Goal: Find specific page/section: Find specific page/section

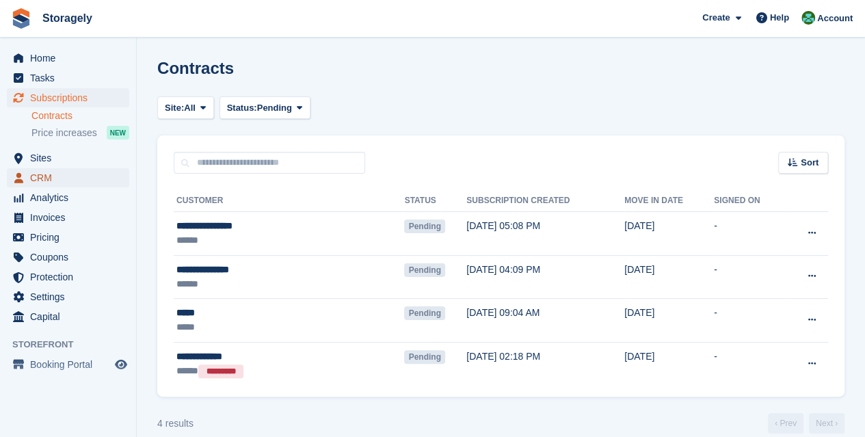
click at [46, 173] on span "CRM" at bounding box center [71, 177] width 82 height 19
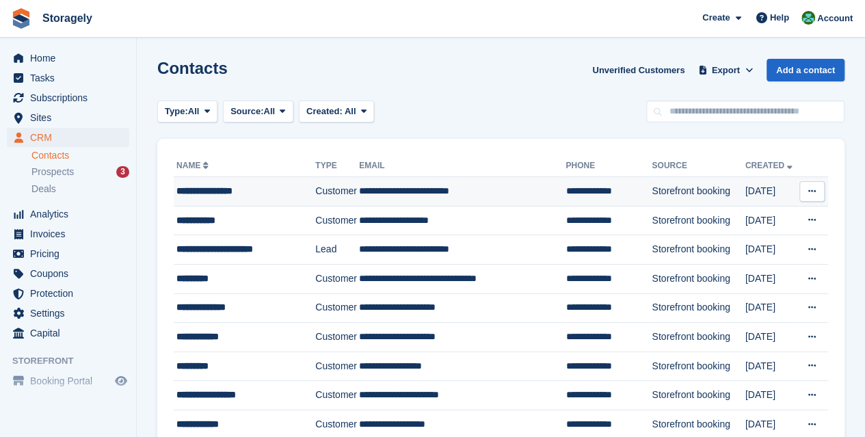
click at [236, 188] on div "**********" at bounding box center [241, 191] width 131 height 14
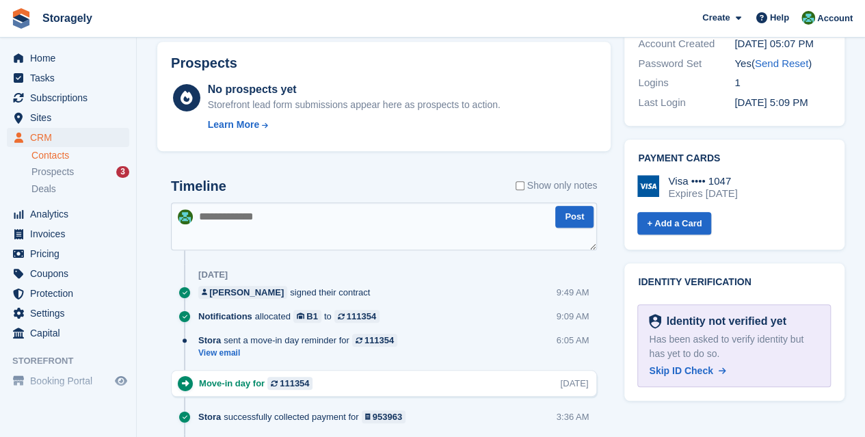
scroll to position [564, 0]
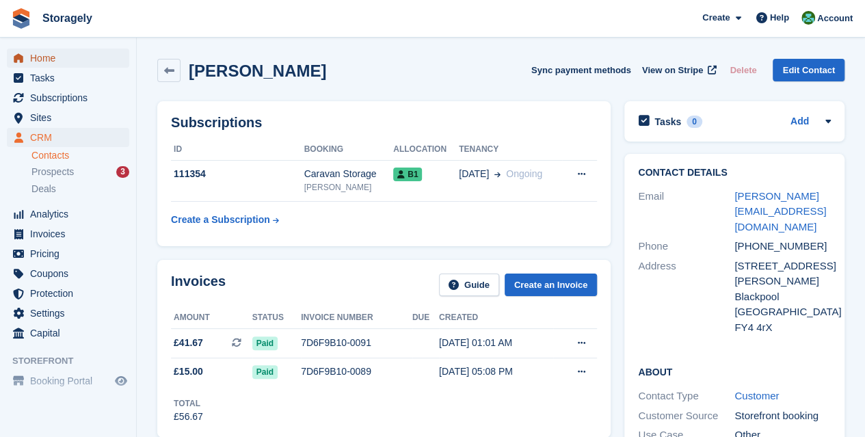
click at [52, 54] on span "Home" at bounding box center [71, 58] width 82 height 19
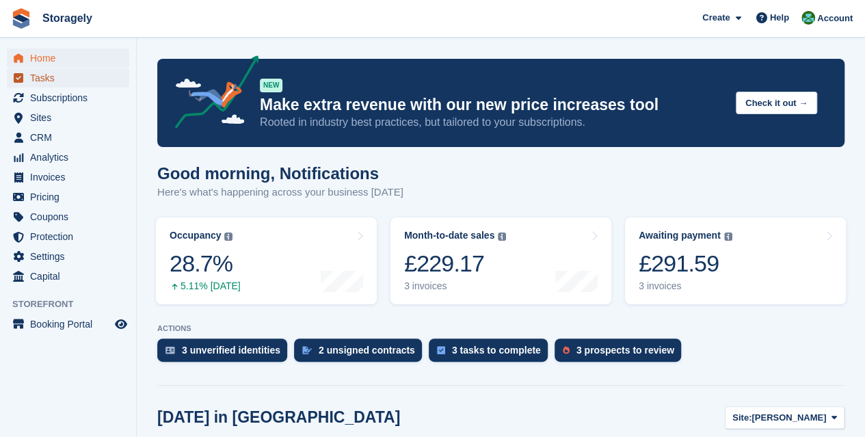
click at [66, 73] on span "Tasks" at bounding box center [71, 77] width 82 height 19
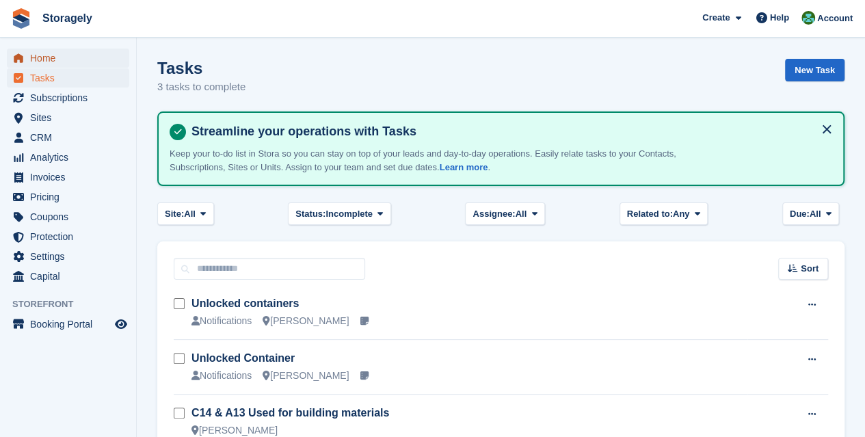
click at [64, 51] on span "Home" at bounding box center [71, 58] width 82 height 19
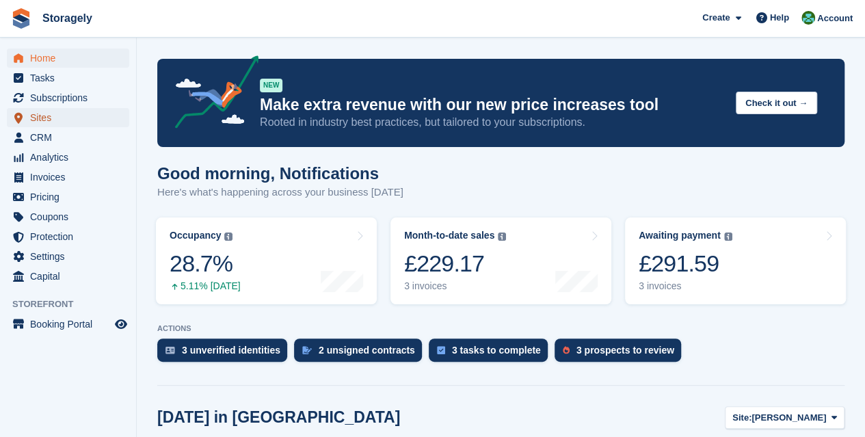
click at [54, 116] on span "Sites" at bounding box center [71, 117] width 82 height 19
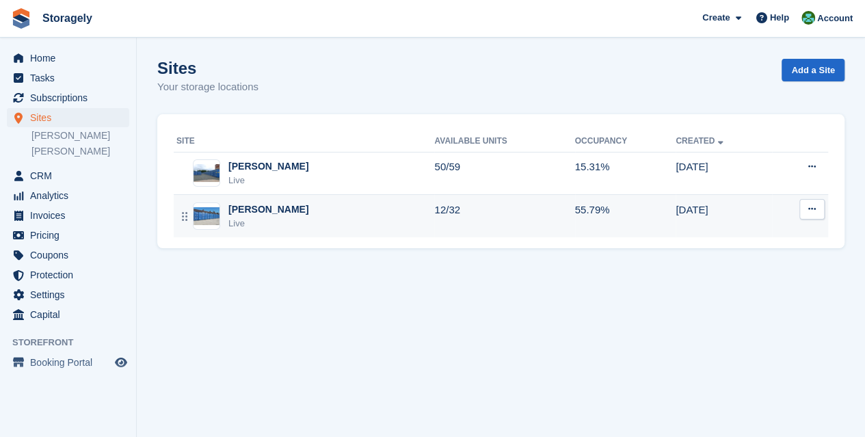
click at [269, 209] on div "Preston Live" at bounding box center [305, 216] width 258 height 28
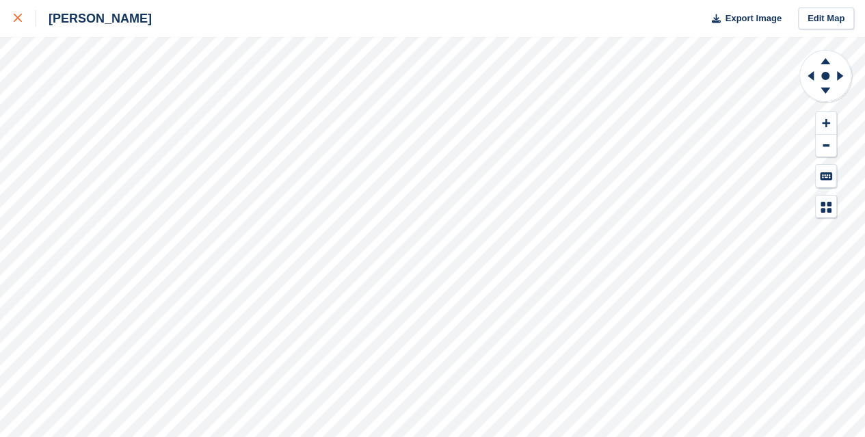
click at [8, 9] on link at bounding box center [18, 18] width 36 height 37
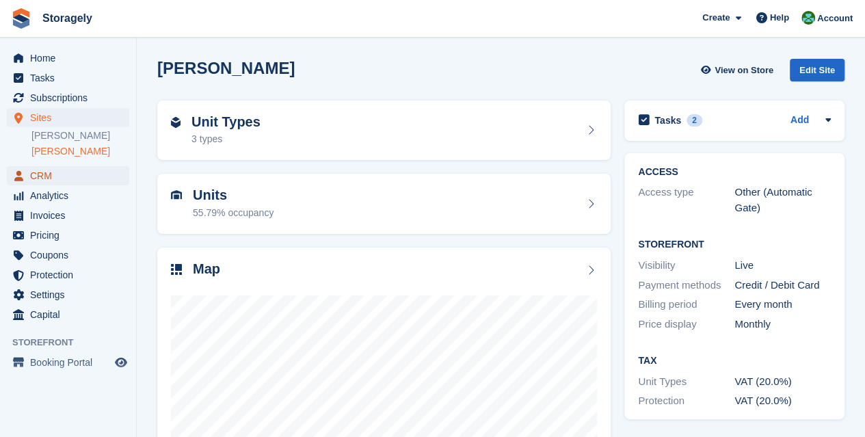
click at [31, 179] on span "CRM" at bounding box center [71, 175] width 82 height 19
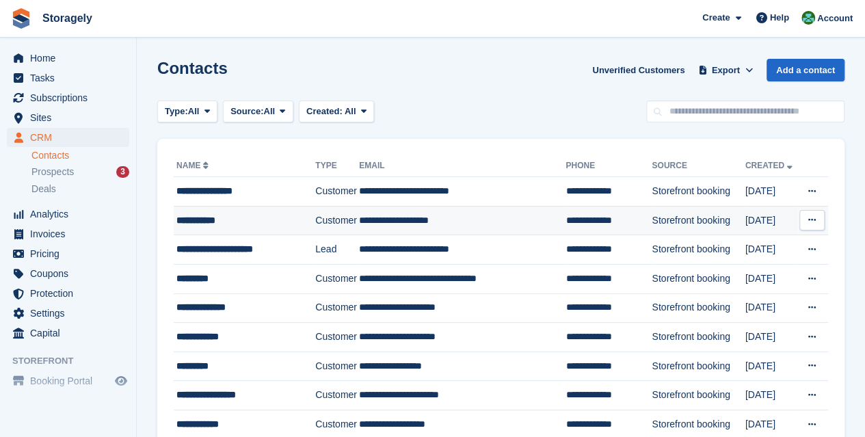
click at [265, 226] on div "**********" at bounding box center [241, 220] width 131 height 14
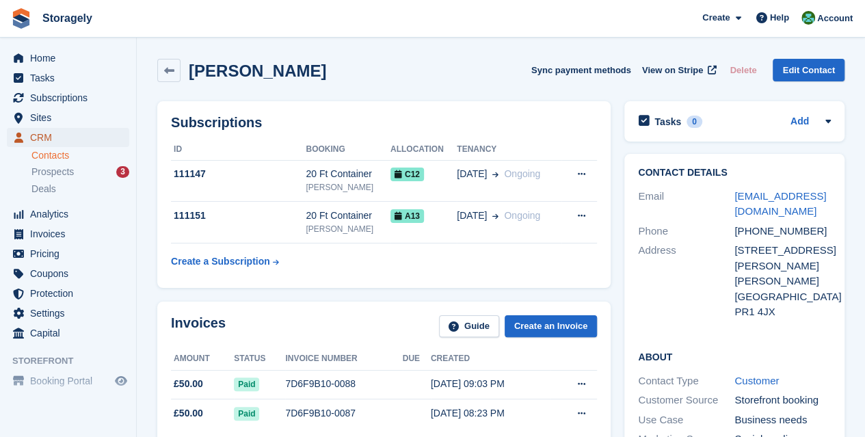
click at [70, 139] on span "CRM" at bounding box center [71, 137] width 82 height 19
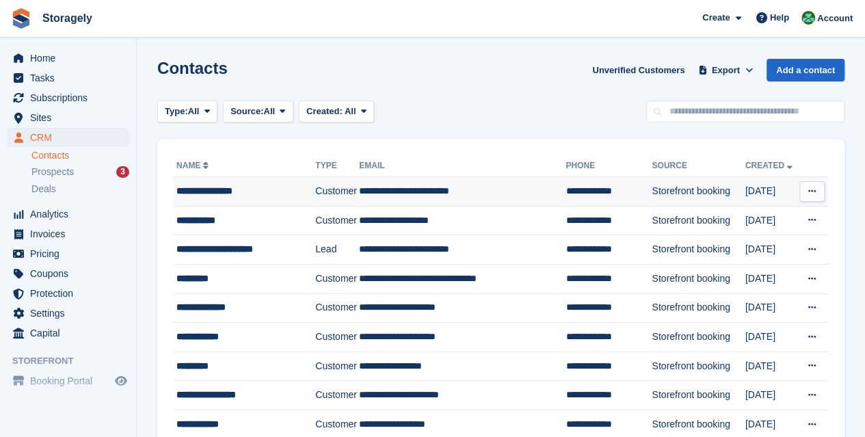
click at [221, 191] on div "**********" at bounding box center [241, 191] width 131 height 14
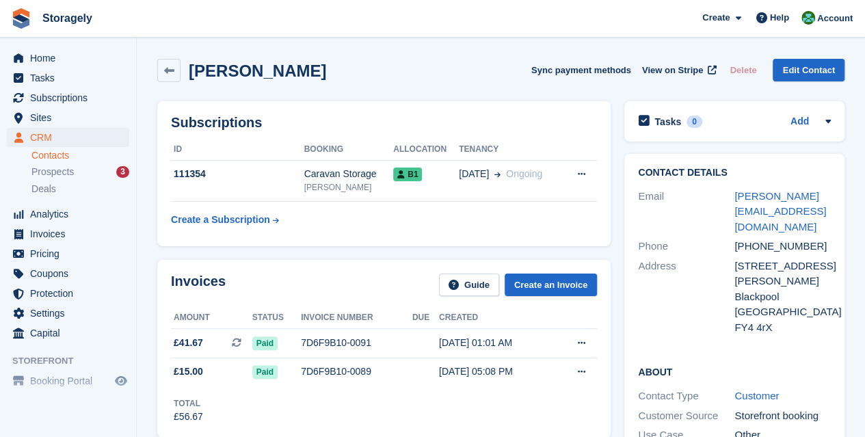
click at [225, 68] on h2 "[PERSON_NAME]" at bounding box center [257, 71] width 137 height 18
drag, startPoint x: 225, startPoint y: 68, endPoint x: 295, endPoint y: 79, distance: 71.3
click at [295, 79] on h2 "William Clements" at bounding box center [257, 71] width 137 height 18
copy h2 "William Clements"
click at [78, 54] on span "Home" at bounding box center [71, 58] width 82 height 19
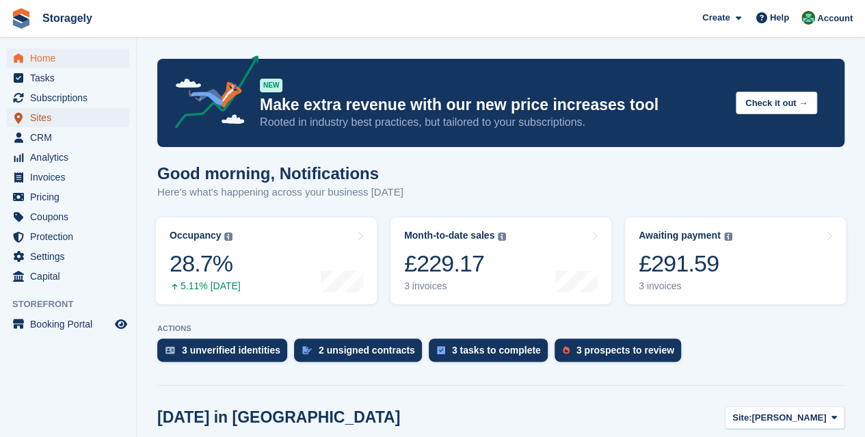
click at [64, 120] on span "Sites" at bounding box center [71, 117] width 82 height 19
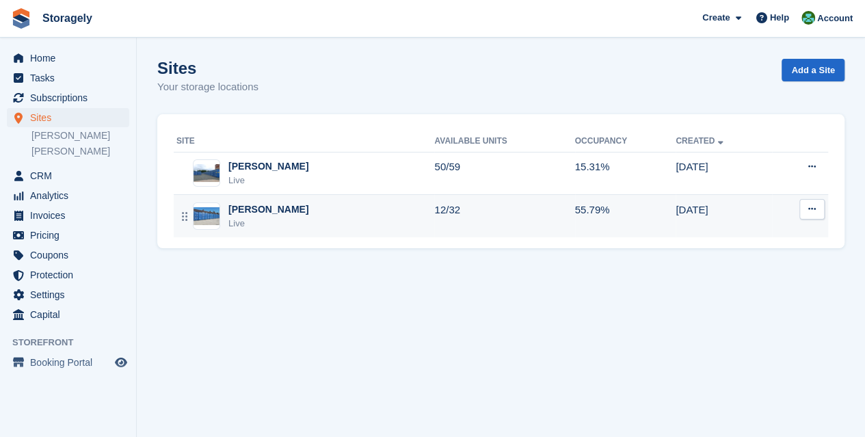
click at [248, 225] on div "Live" at bounding box center [268, 224] width 80 height 14
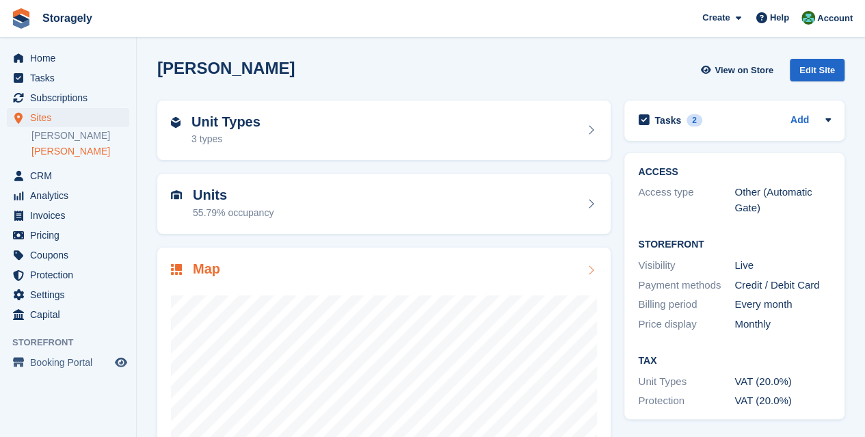
click at [295, 265] on div "Map" at bounding box center [384, 270] width 426 height 18
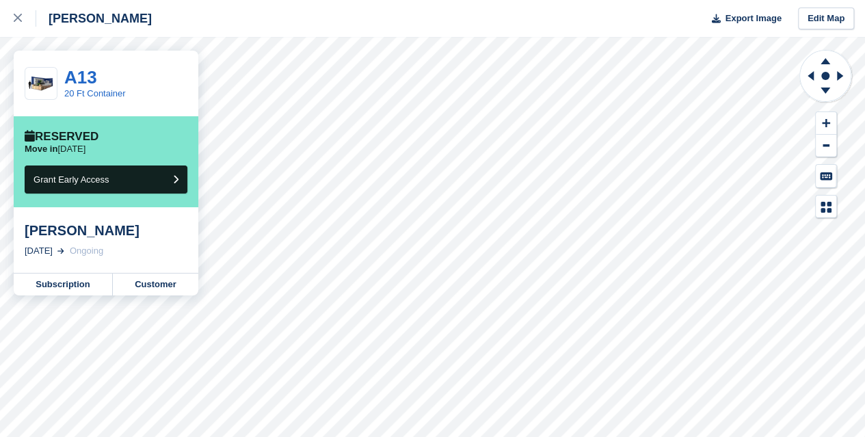
click at [33, 233] on div "[PERSON_NAME]" at bounding box center [106, 230] width 163 height 16
drag, startPoint x: 33, startPoint y: 233, endPoint x: 85, endPoint y: 232, distance: 52.0
click at [85, 232] on div "[PERSON_NAME]" at bounding box center [106, 230] width 163 height 16
copy div "Belal Badat"
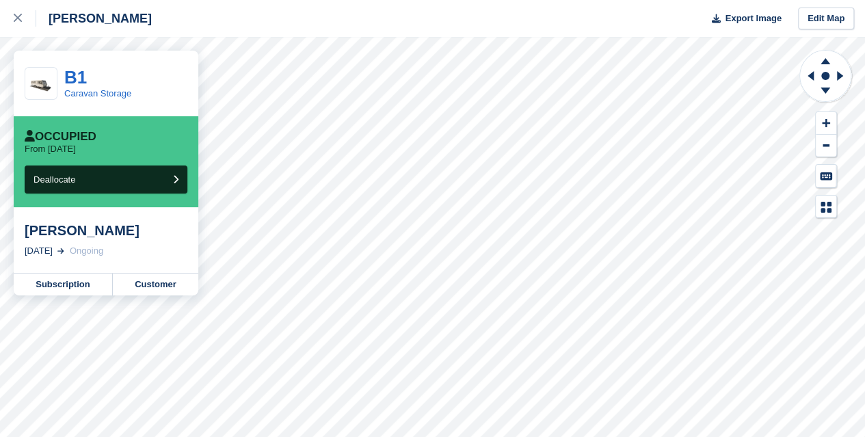
click at [45, 230] on div "[PERSON_NAME]" at bounding box center [106, 230] width 163 height 16
drag, startPoint x: 45, startPoint y: 230, endPoint x: 124, endPoint y: 232, distance: 79.3
click at [124, 232] on div "[PERSON_NAME]" at bounding box center [106, 230] width 163 height 16
copy div "[PERSON_NAME]"
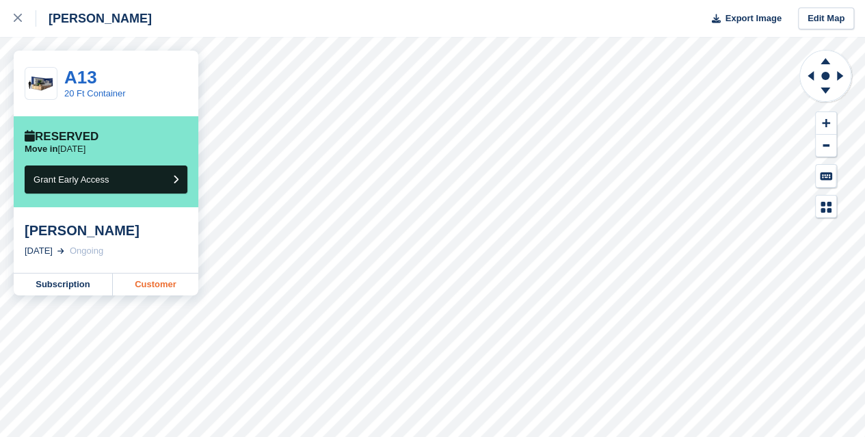
click at [158, 286] on link "Customer" at bounding box center [155, 285] width 85 height 22
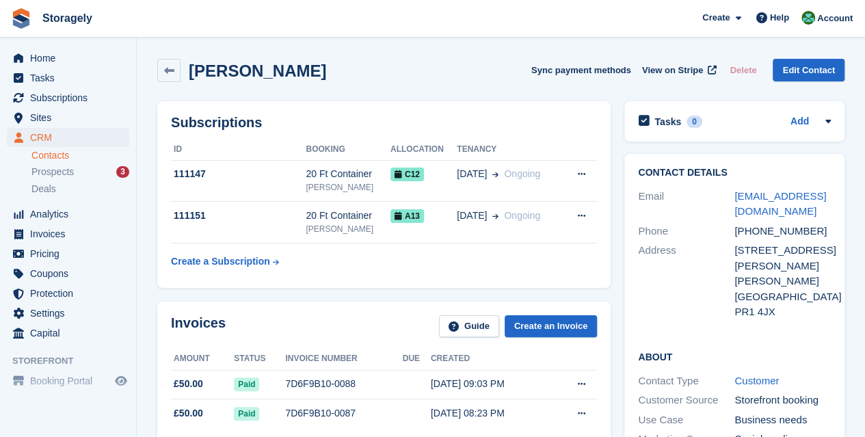
click at [208, 69] on h2 "Belal Badat" at bounding box center [257, 71] width 137 height 18
drag, startPoint x: 208, startPoint y: 69, endPoint x: 252, endPoint y: 74, distance: 44.7
click at [252, 74] on h2 "Belal Badat" at bounding box center [257, 71] width 137 height 18
copy h2 "Belal Badat"
click at [165, 75] on icon at bounding box center [169, 71] width 10 height 10
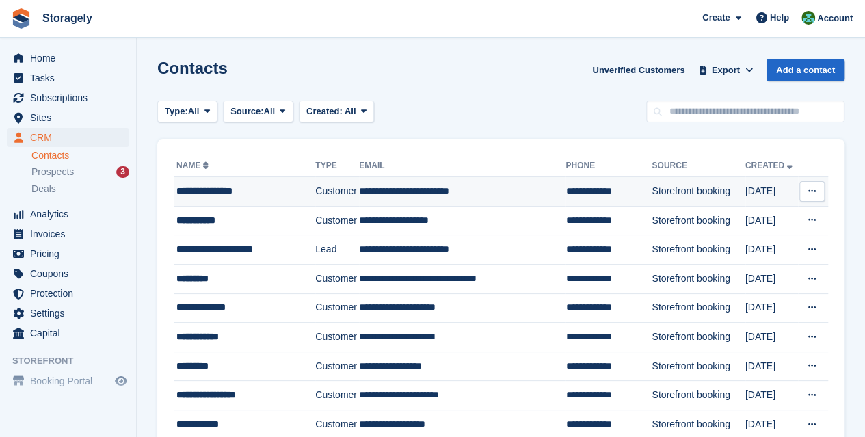
click at [242, 187] on div "**********" at bounding box center [241, 191] width 131 height 14
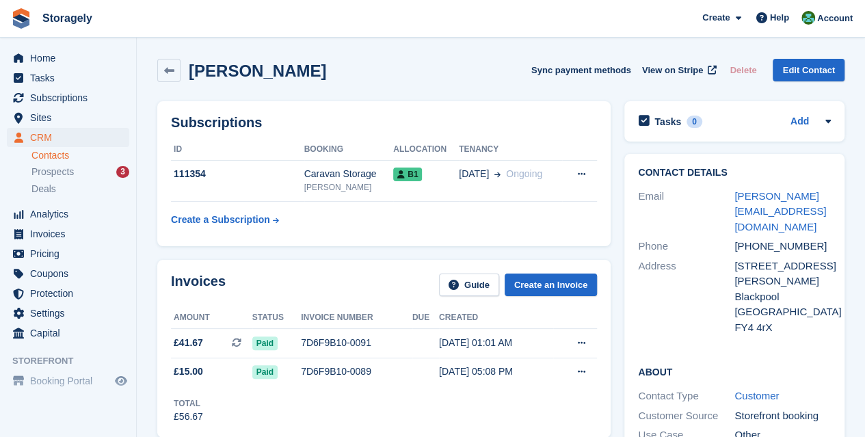
click at [224, 66] on h2 "[PERSON_NAME]" at bounding box center [257, 71] width 137 height 18
drag, startPoint x: 224, startPoint y: 66, endPoint x: 278, endPoint y: 75, distance: 54.6
click at [278, 75] on h2 "[PERSON_NAME]" at bounding box center [257, 71] width 137 height 18
copy h2 "[PERSON_NAME]"
click at [56, 115] on span "Sites" at bounding box center [71, 117] width 82 height 19
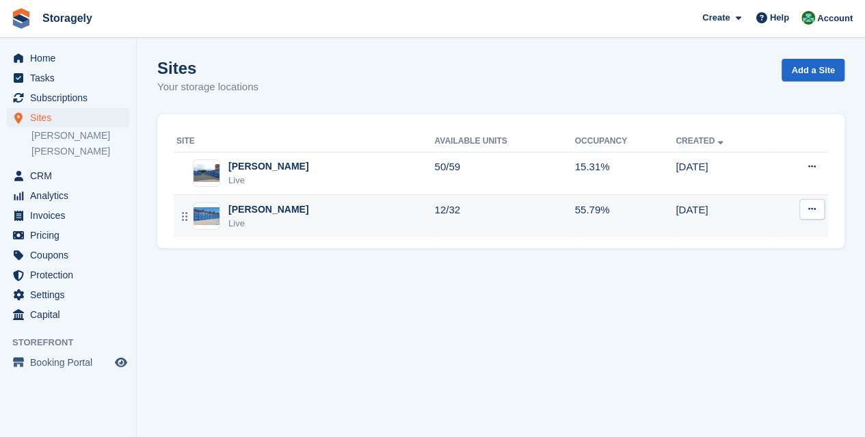
click at [436, 210] on td "12/32" at bounding box center [504, 216] width 140 height 42
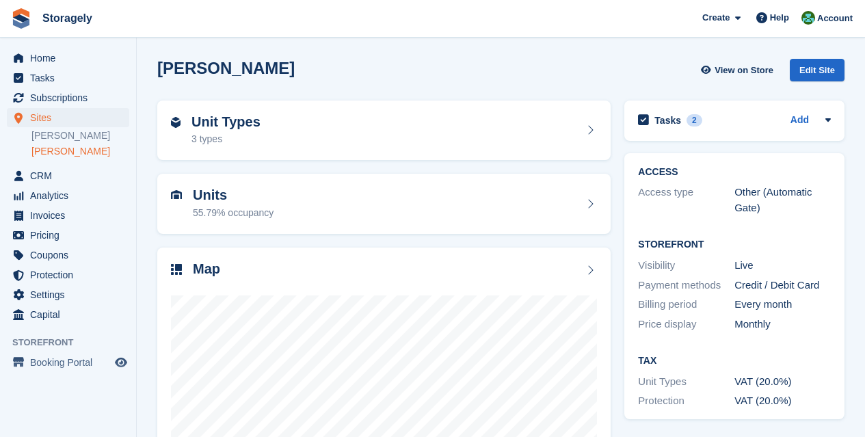
scroll to position [146, 0]
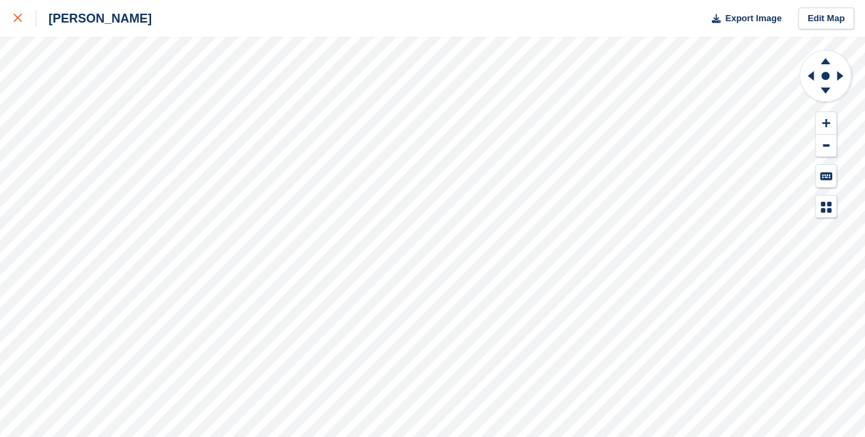
click at [22, 7] on link at bounding box center [18, 18] width 36 height 37
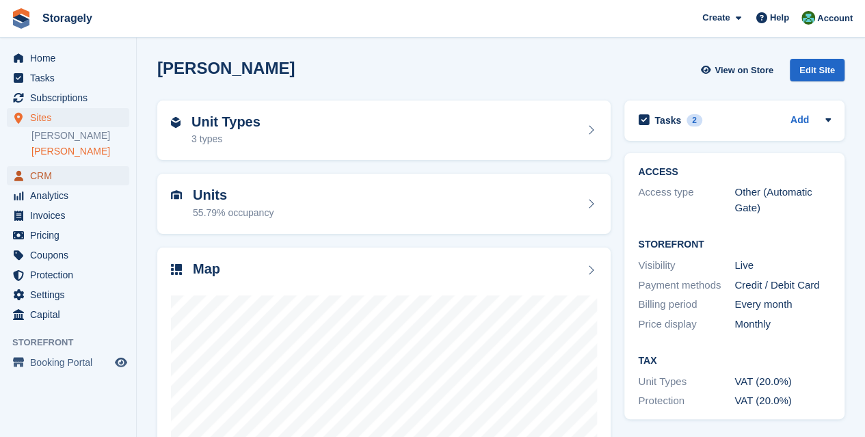
click at [64, 174] on span "CRM" at bounding box center [71, 175] width 82 height 19
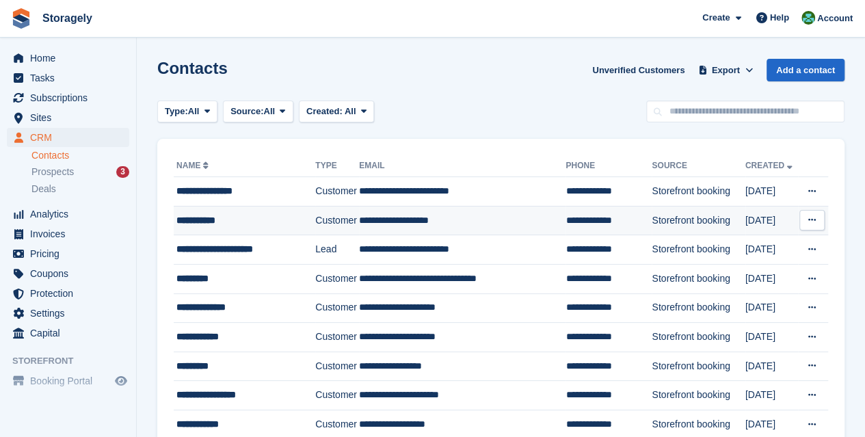
click at [194, 219] on div "**********" at bounding box center [241, 220] width 131 height 14
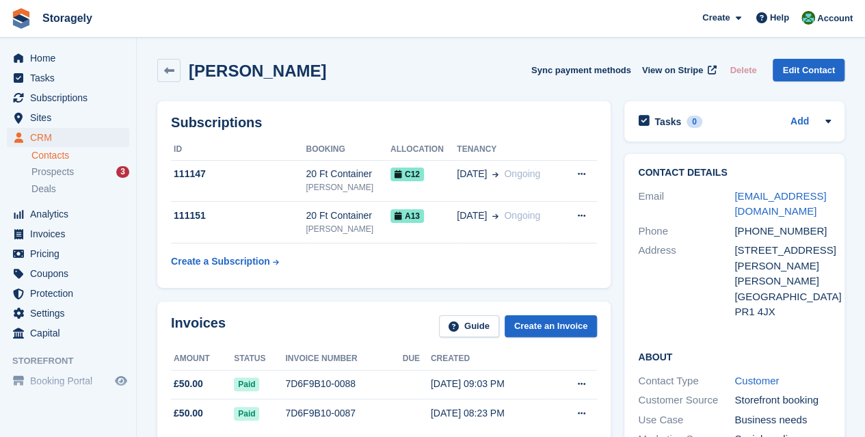
click at [613, 228] on div "Subscriptions ID Booking Allocation Tenancy 111147 20 Ft Container [PERSON_NAME…" at bounding box center [383, 194] width 467 height 200
click at [615, 267] on div "Subscriptions ID Booking Allocation Tenancy 111147 20 Ft Container Preston C12 …" at bounding box center [383, 194] width 467 height 200
click at [2, 416] on div "Home Tasks Subscriptions Subscriptions Subscriptions Contracts Price increases …" at bounding box center [68, 256] width 137 height 437
click at [213, 73] on h2 "Belal Badat" at bounding box center [257, 71] width 137 height 18
drag, startPoint x: 213, startPoint y: 73, endPoint x: 252, endPoint y: 75, distance: 39.0
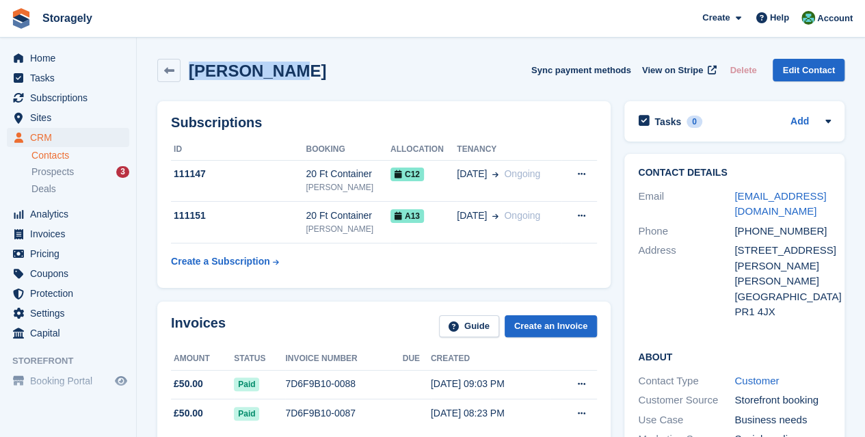
click at [252, 75] on h2 "Belal Badat" at bounding box center [257, 71] width 137 height 18
copy h2 "Belal Badat"
click at [38, 61] on span "Home" at bounding box center [71, 58] width 82 height 19
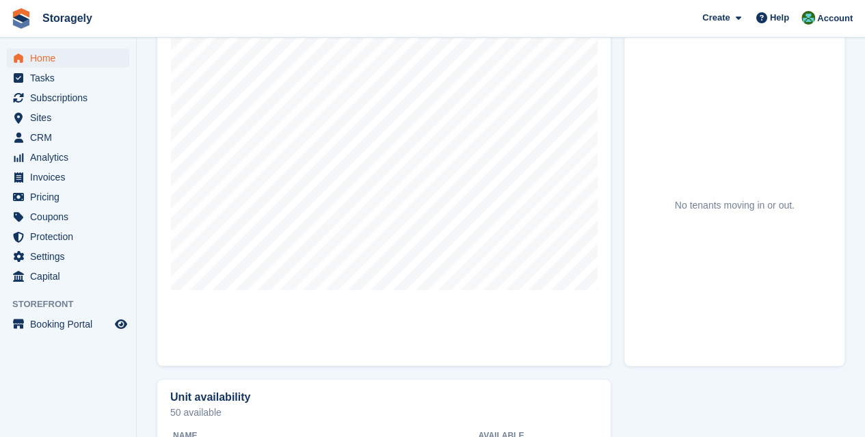
scroll to position [438, 0]
